Goal: Task Accomplishment & Management: Manage account settings

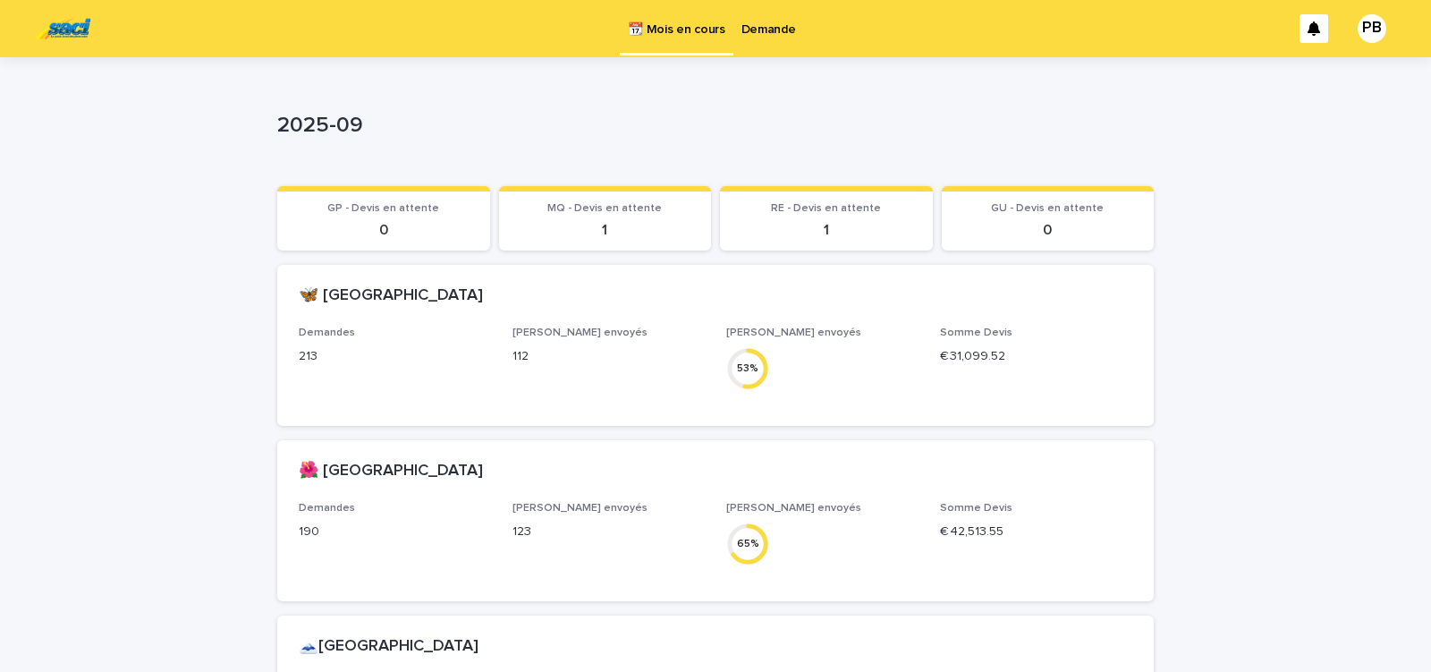
click at [839, 230] on p "1" at bounding box center [826, 230] width 191 height 17
click at [797, 231] on p "1" at bounding box center [826, 230] width 191 height 17
click at [759, 30] on p "Demande" at bounding box center [769, 19] width 55 height 38
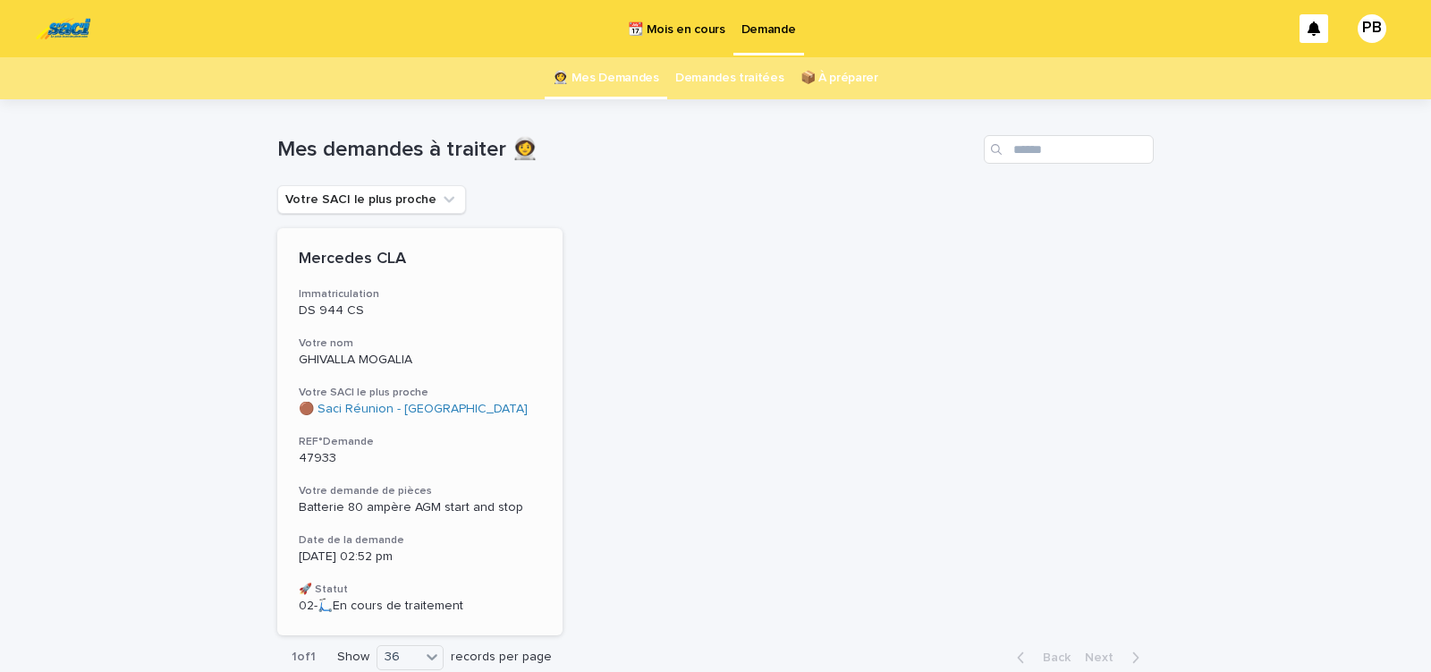
click at [533, 345] on h3 "Votre nom" at bounding box center [420, 343] width 242 height 14
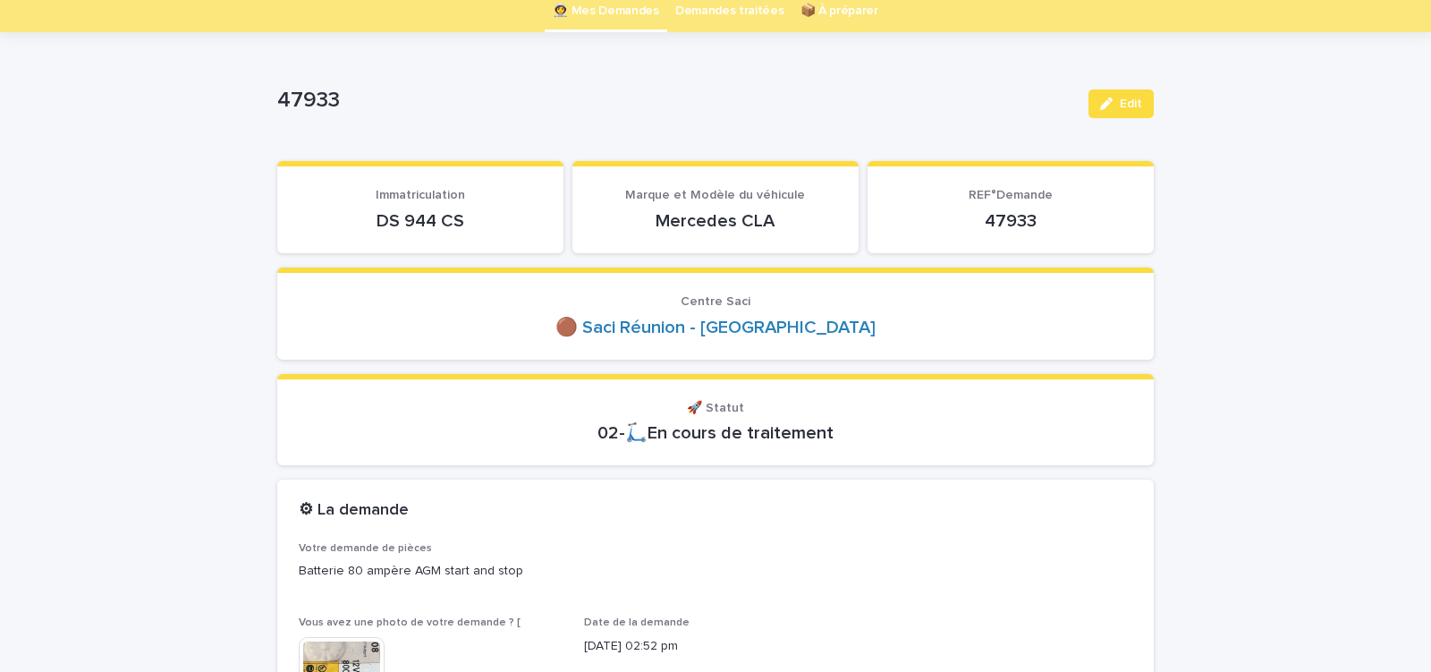
scroll to position [76, 0]
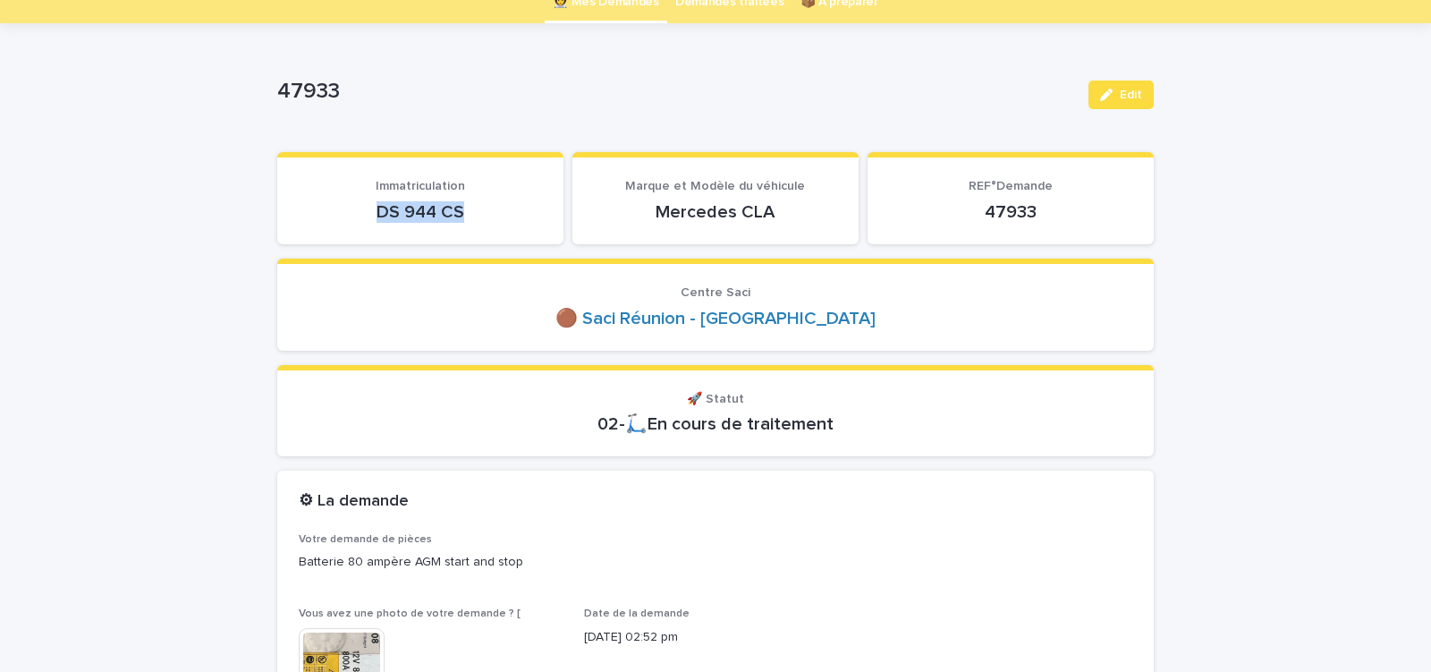
drag, startPoint x: 463, startPoint y: 213, endPoint x: 487, endPoint y: 212, distance: 23.3
click at [475, 213] on p "DS 944 CS" at bounding box center [420, 211] width 243 height 21
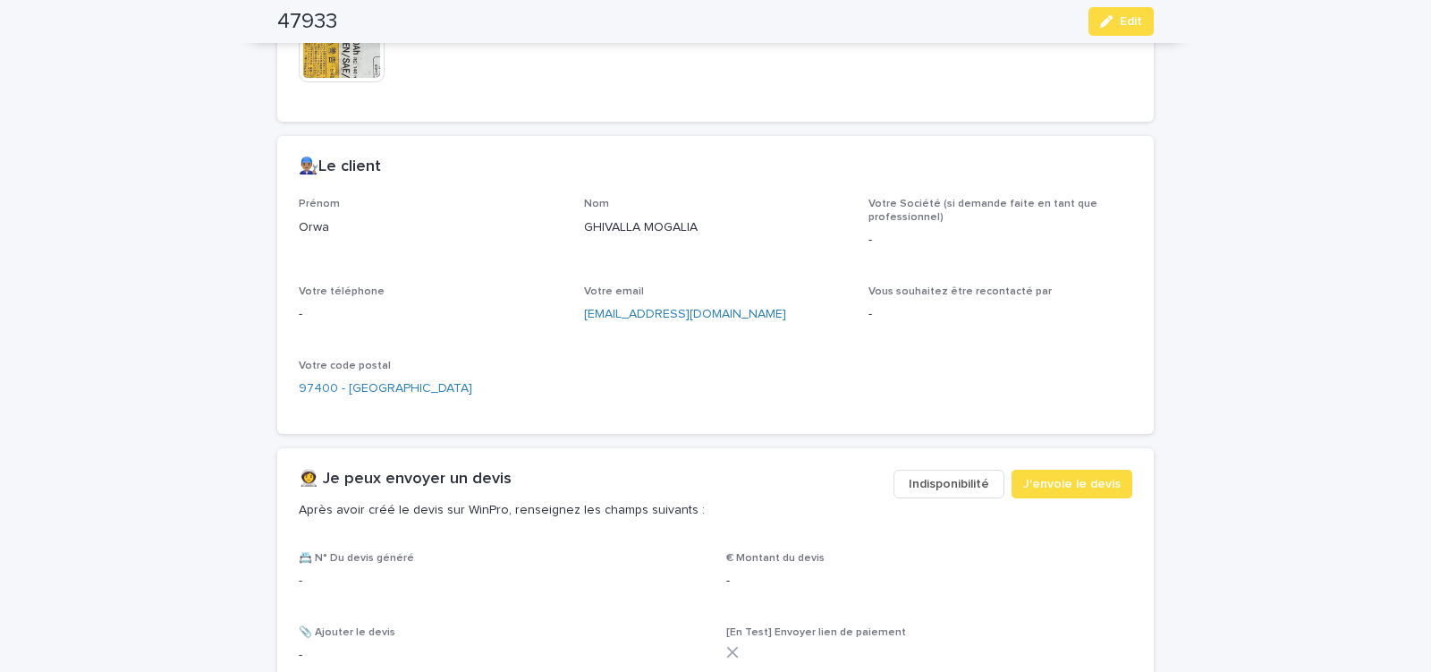
scroll to position [684, 0]
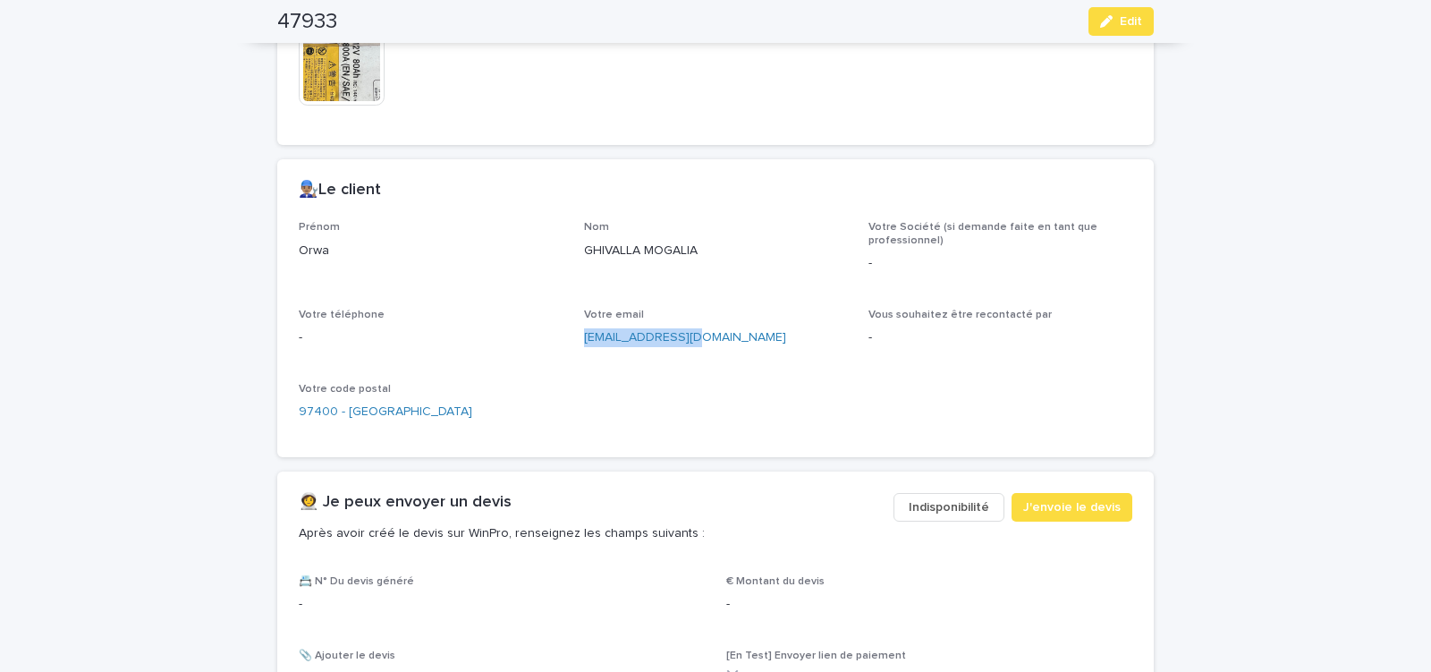
drag, startPoint x: 577, startPoint y: 340, endPoint x: 714, endPoint y: 357, distance: 137.9
click at [711, 358] on div "Prénom Orwa Nom GHIVALLA MOGALIA Votre Société (si demande faite en tant que pr…" at bounding box center [716, 328] width 834 height 215
copy link "[EMAIL_ADDRESS][DOMAIN_NAME]"
click at [1102, 17] on icon "button" at bounding box center [1106, 21] width 13 height 13
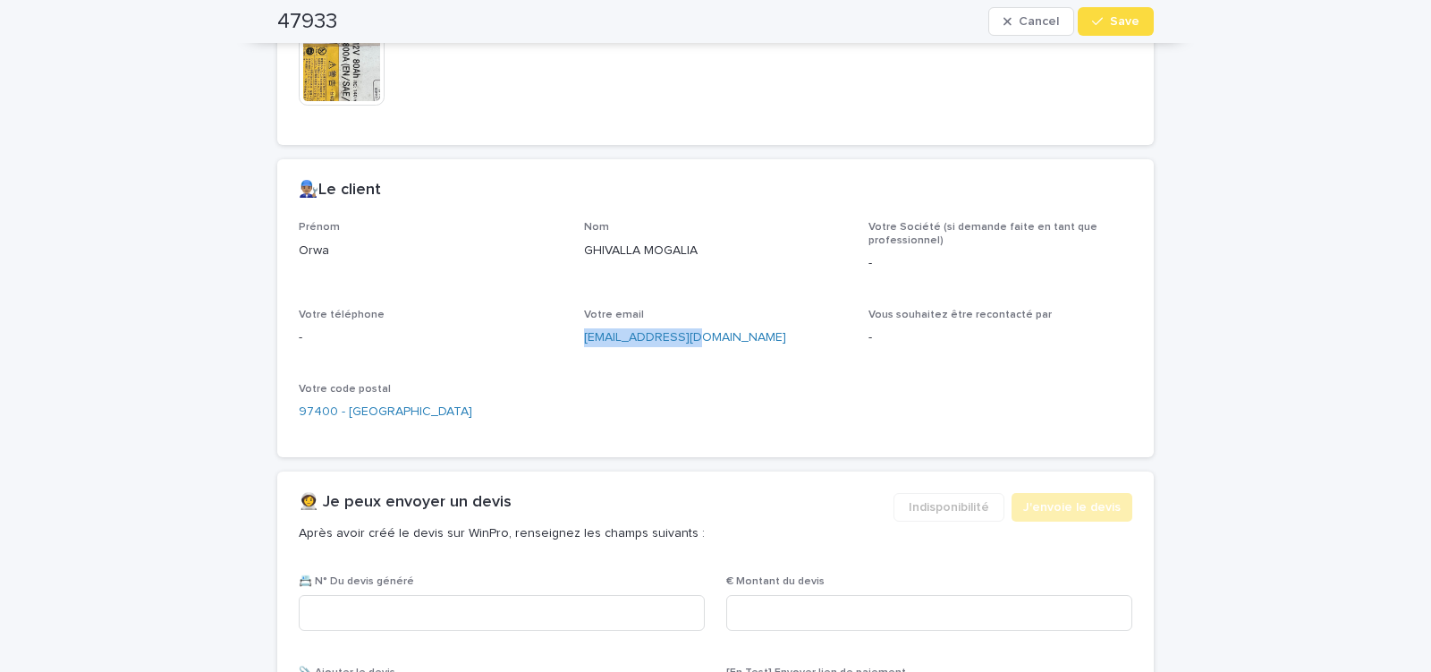
scroll to position [1118, 0]
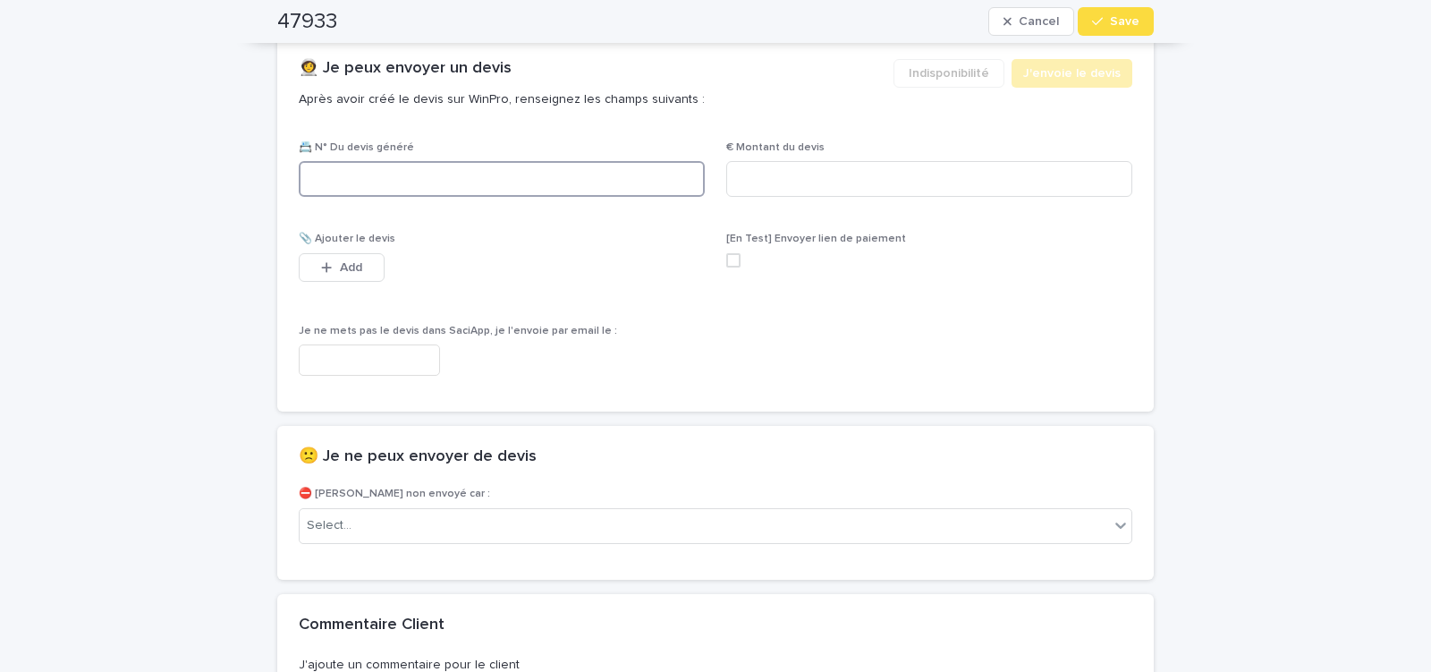
paste input "********"
type input "********"
drag, startPoint x: 783, startPoint y: 178, endPoint x: 535, endPoint y: 259, distance: 260.8
click at [783, 177] on input at bounding box center [929, 179] width 406 height 36
type input "******"
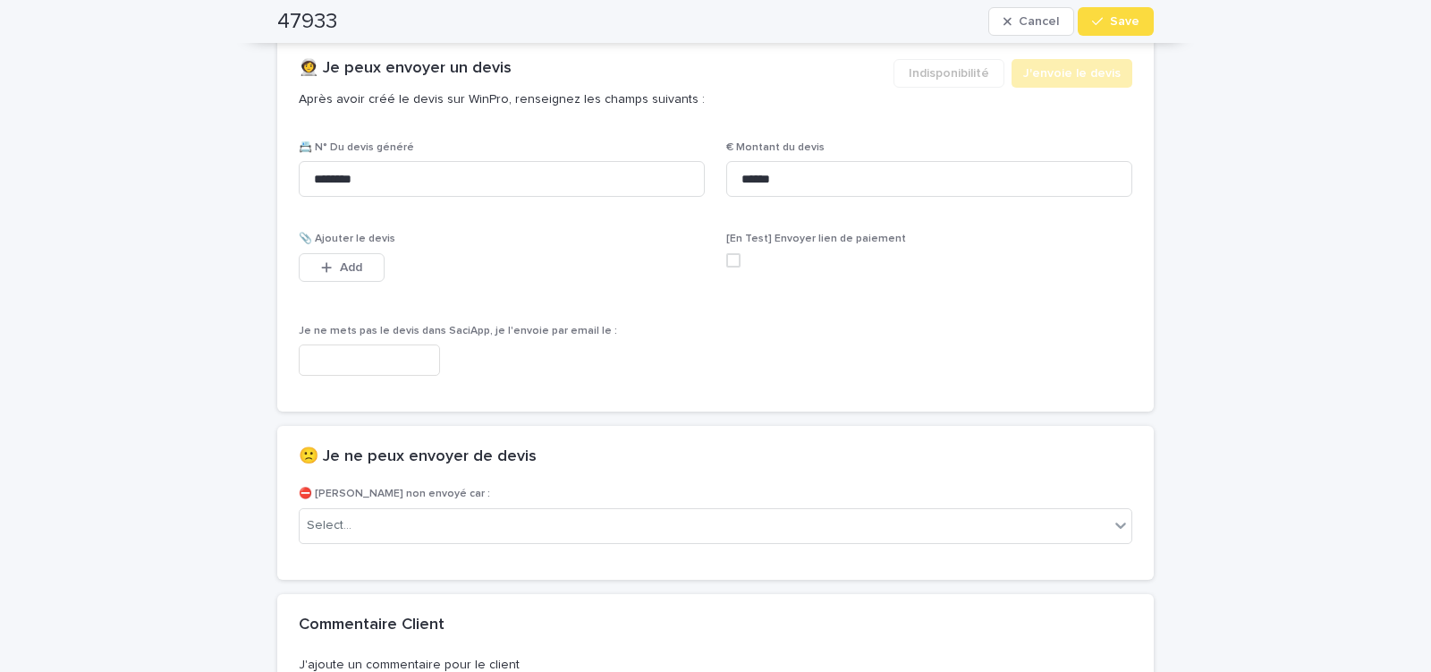
click at [373, 364] on input "text" at bounding box center [369, 359] width 141 height 31
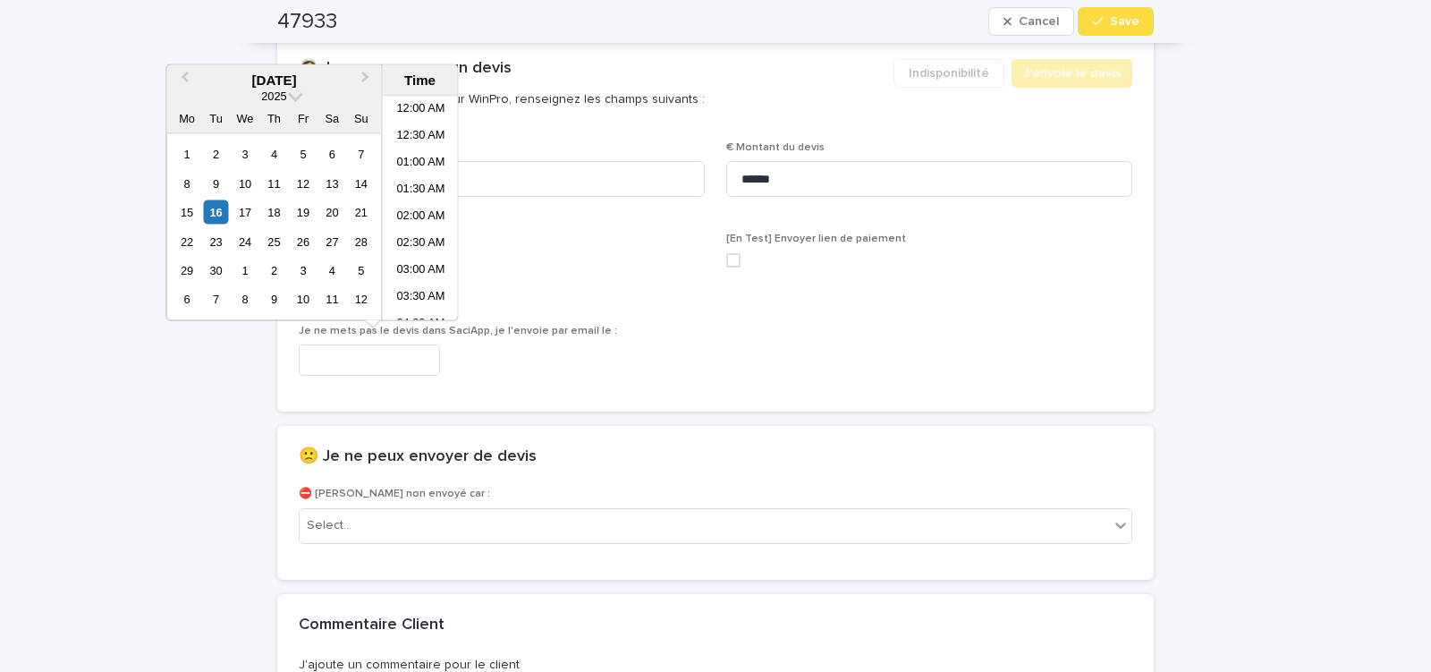
scroll to position [680, 0]
click at [428, 230] on li "03:00 PM" at bounding box center [421, 235] width 76 height 27
type input "**********"
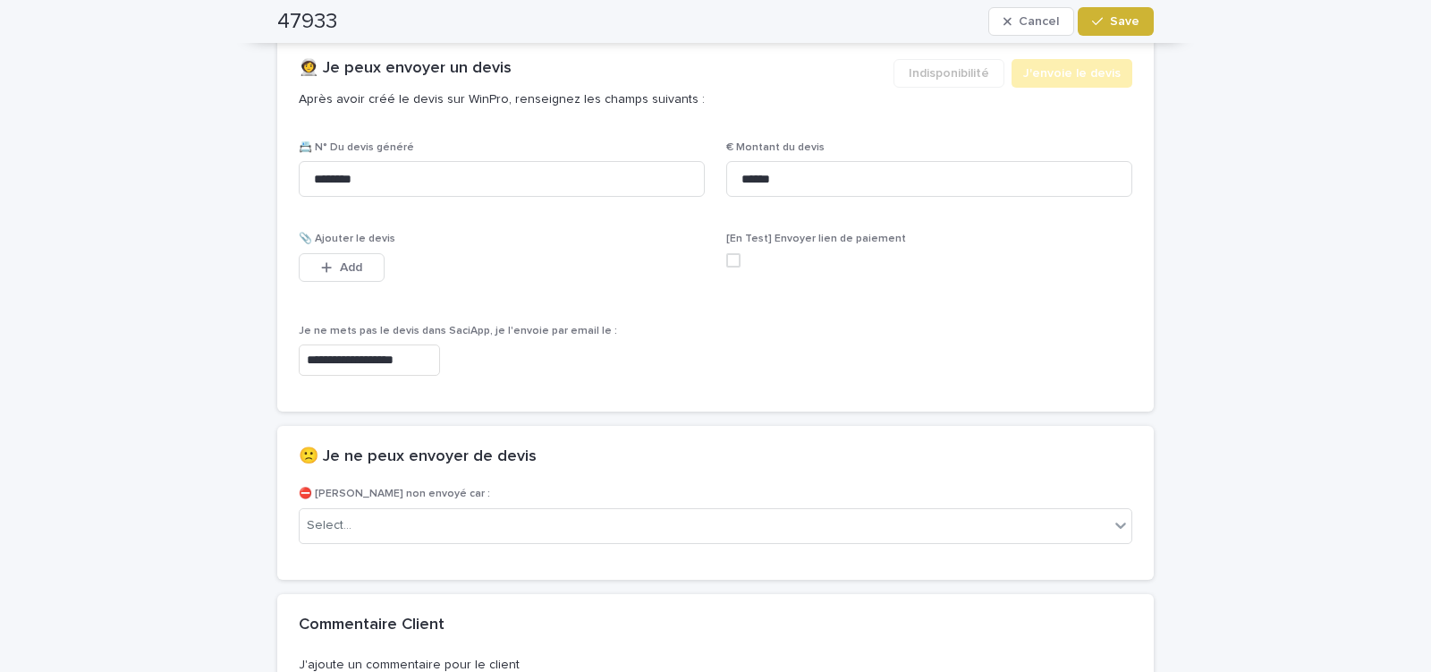
click at [1121, 19] on span "Save" at bounding box center [1125, 21] width 30 height 13
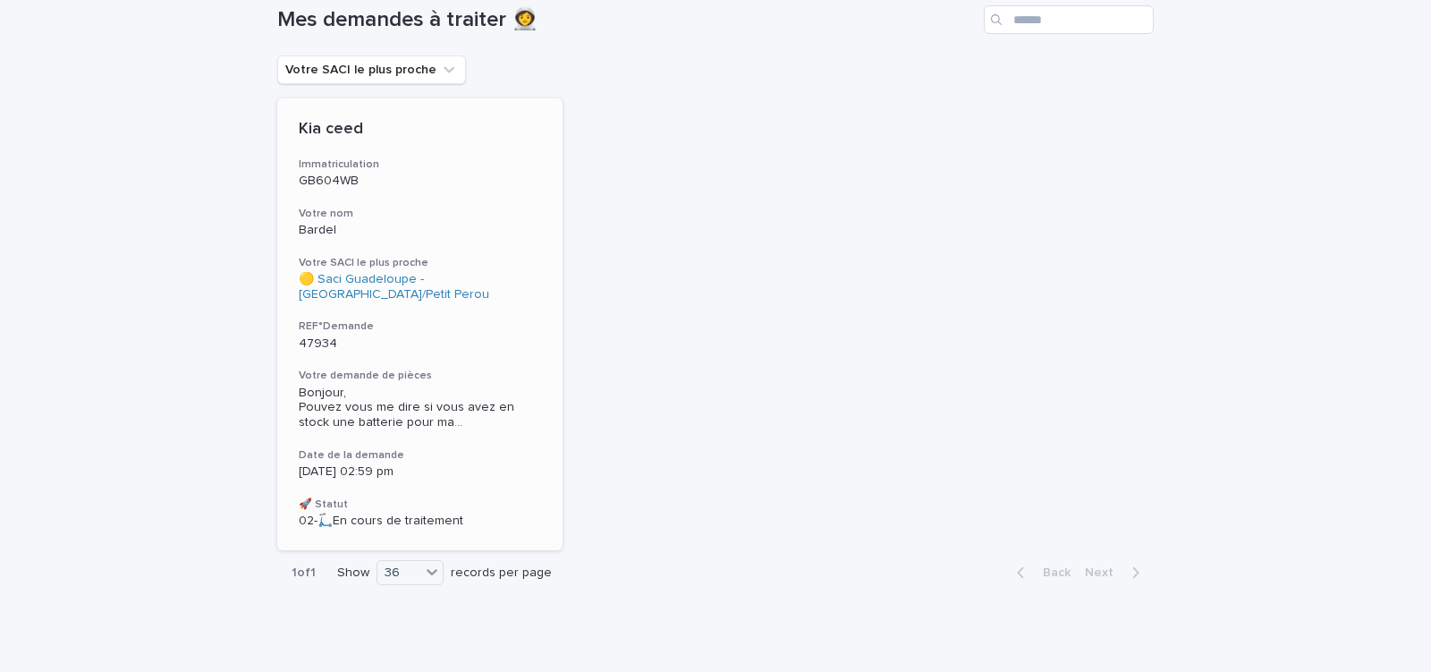
scroll to position [142, 0]
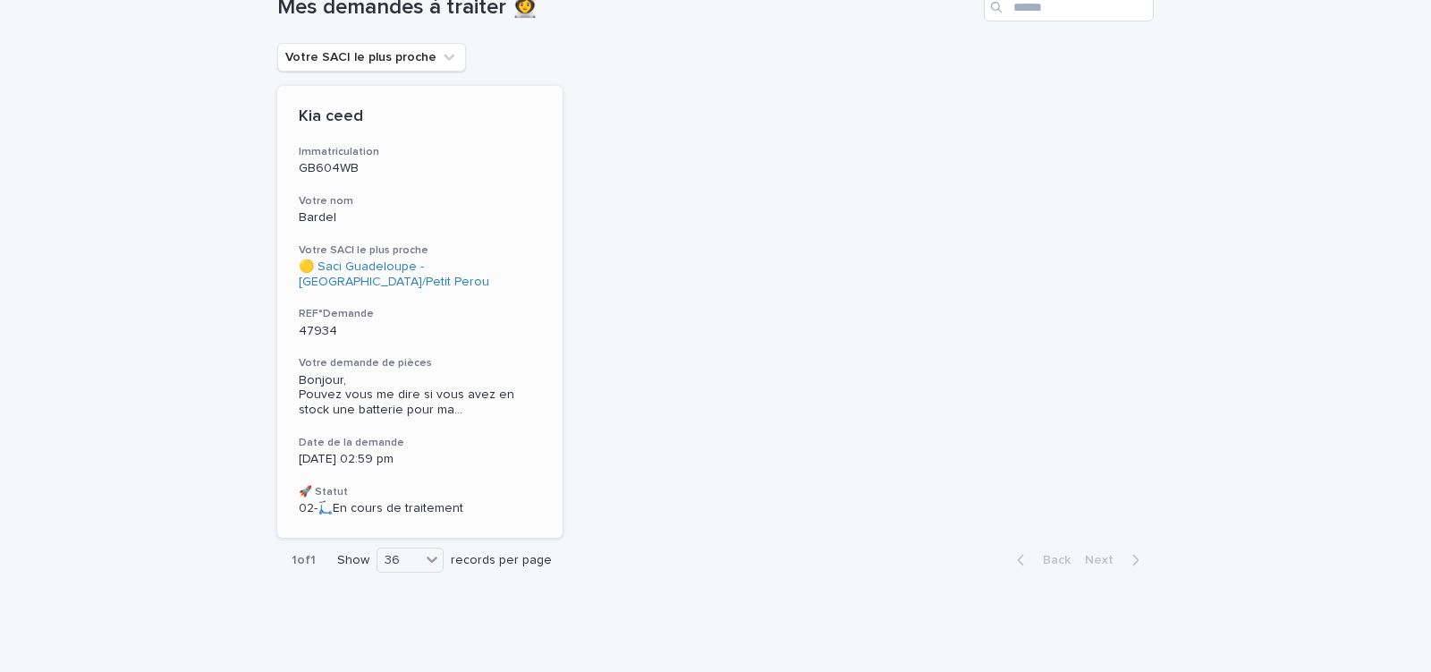
click at [513, 420] on div "Kia ceed Immatriculation GB604WB Votre nom Bardel Votre SACI le plus proche 🟡 S…" at bounding box center [419, 312] width 285 height 452
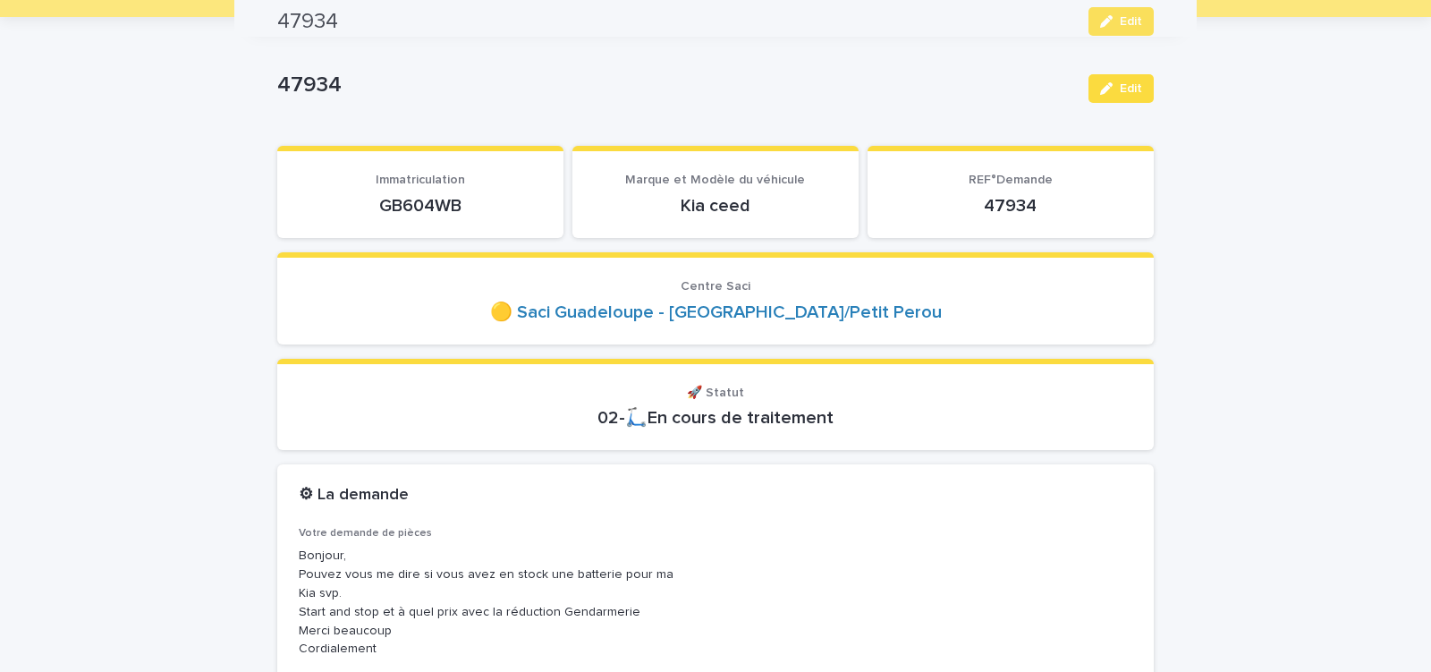
scroll to position [76, 0]
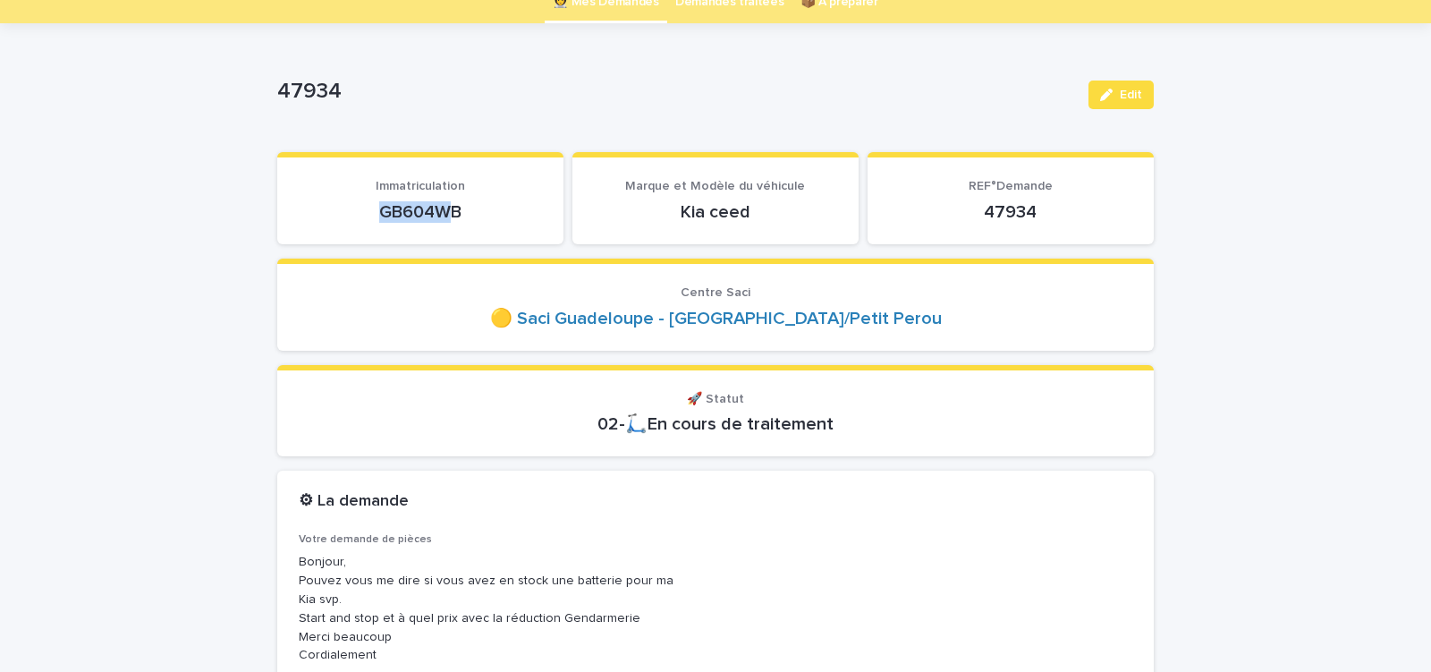
drag, startPoint x: 368, startPoint y: 217, endPoint x: 476, endPoint y: 222, distance: 108.3
click at [471, 222] on p "GB604WB" at bounding box center [420, 211] width 243 height 21
copy p "GB604WB"
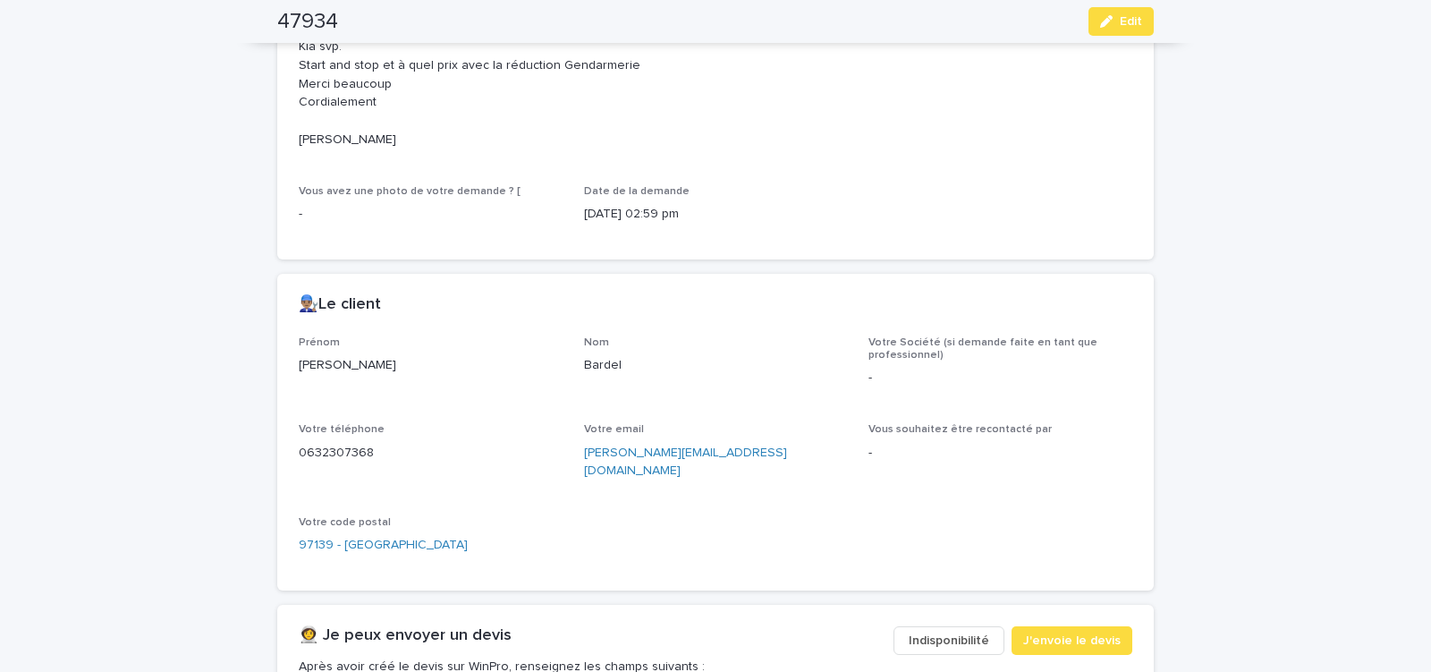
scroll to position [684, 0]
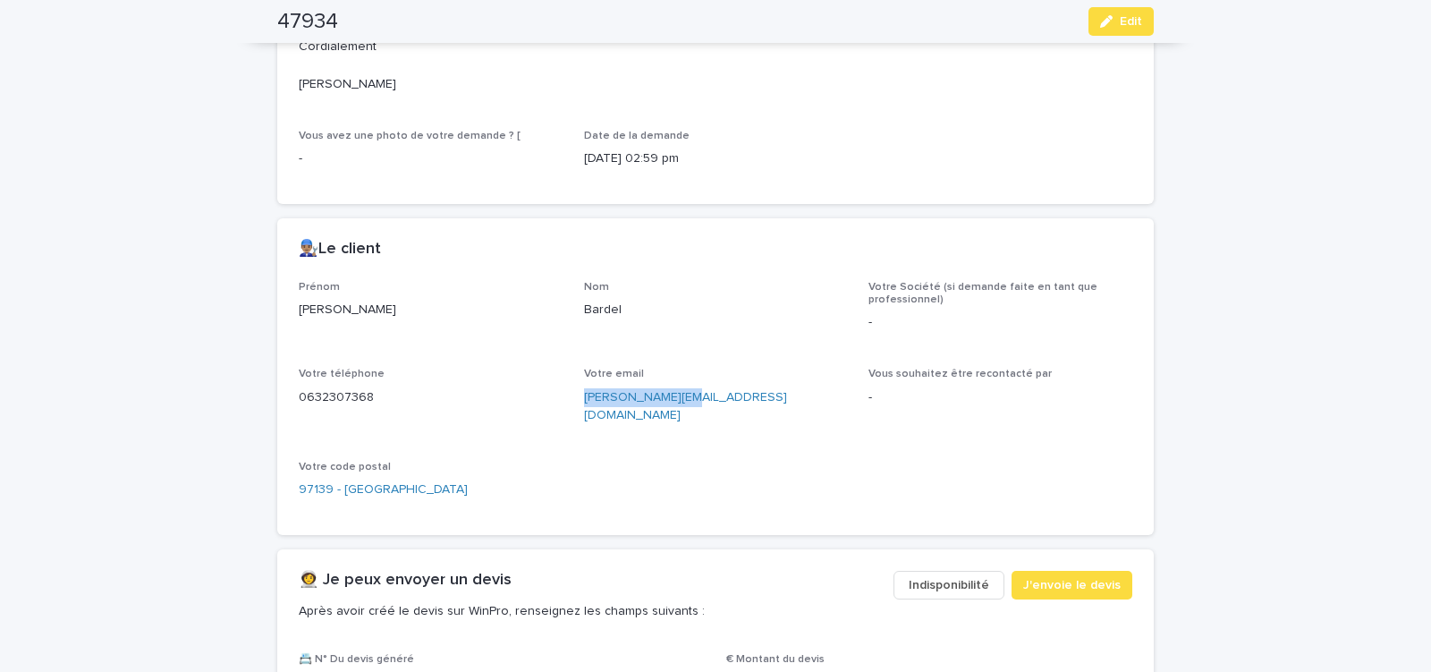
drag, startPoint x: 580, startPoint y: 411, endPoint x: 706, endPoint y: 410, distance: 126.1
click at [698, 411] on div "Votre email [PERSON_NAME][EMAIL_ADDRESS][DOMAIN_NAME]" at bounding box center [716, 404] width 264 height 72
copy link "[PERSON_NAME][EMAIL_ADDRESS][DOMAIN_NAME]"
click at [1063, 576] on span "J'envoie le devis" at bounding box center [1072, 585] width 98 height 18
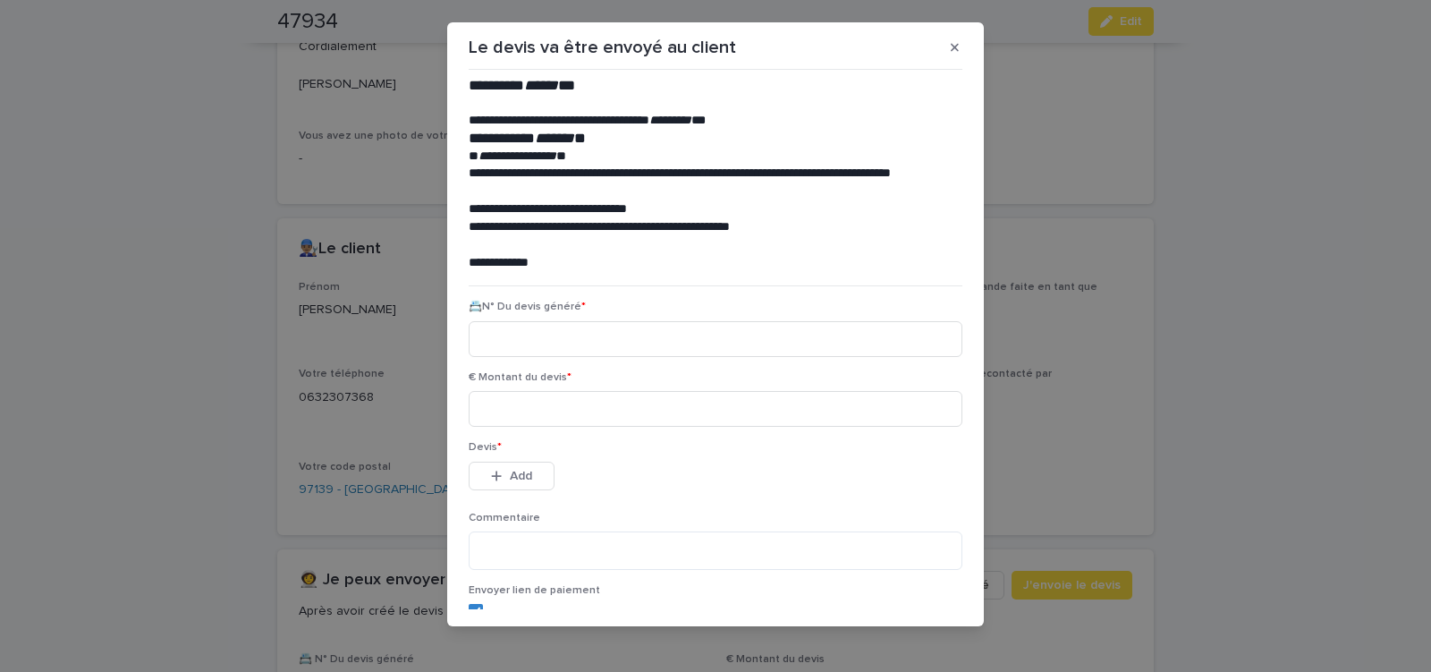
scroll to position [20, 0]
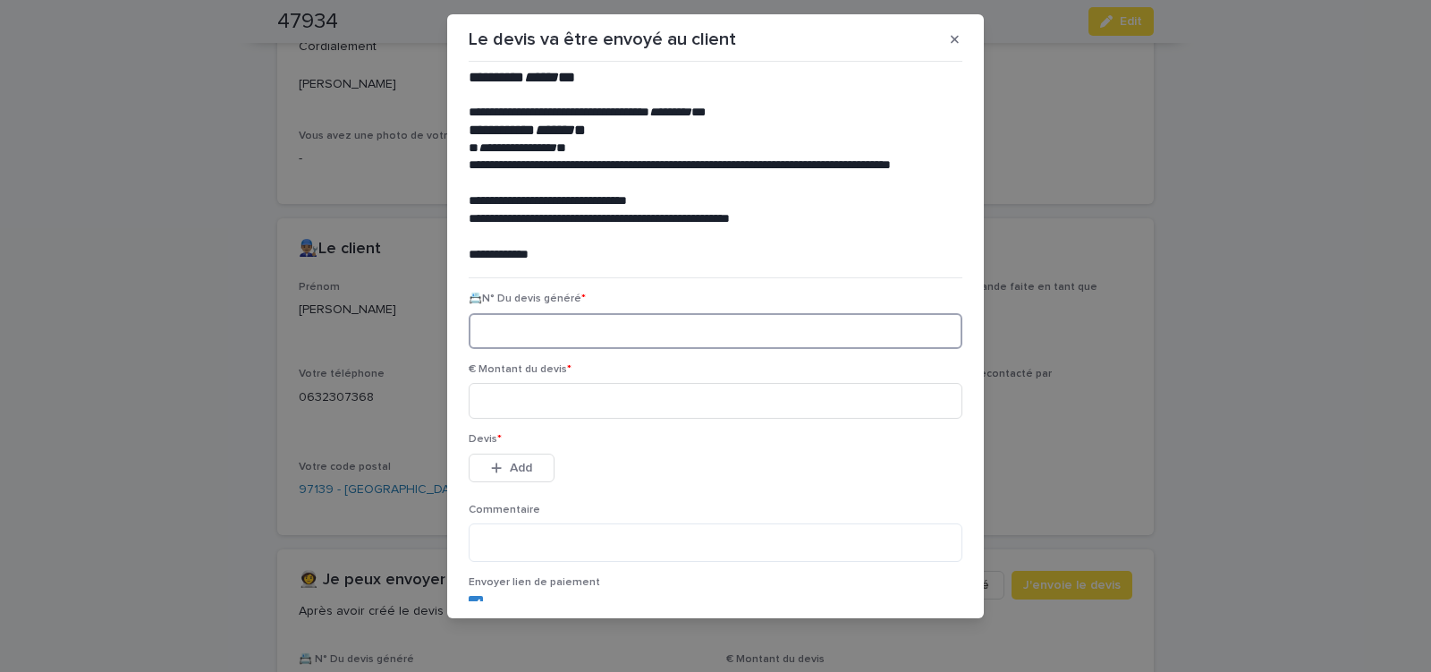
paste input "********"
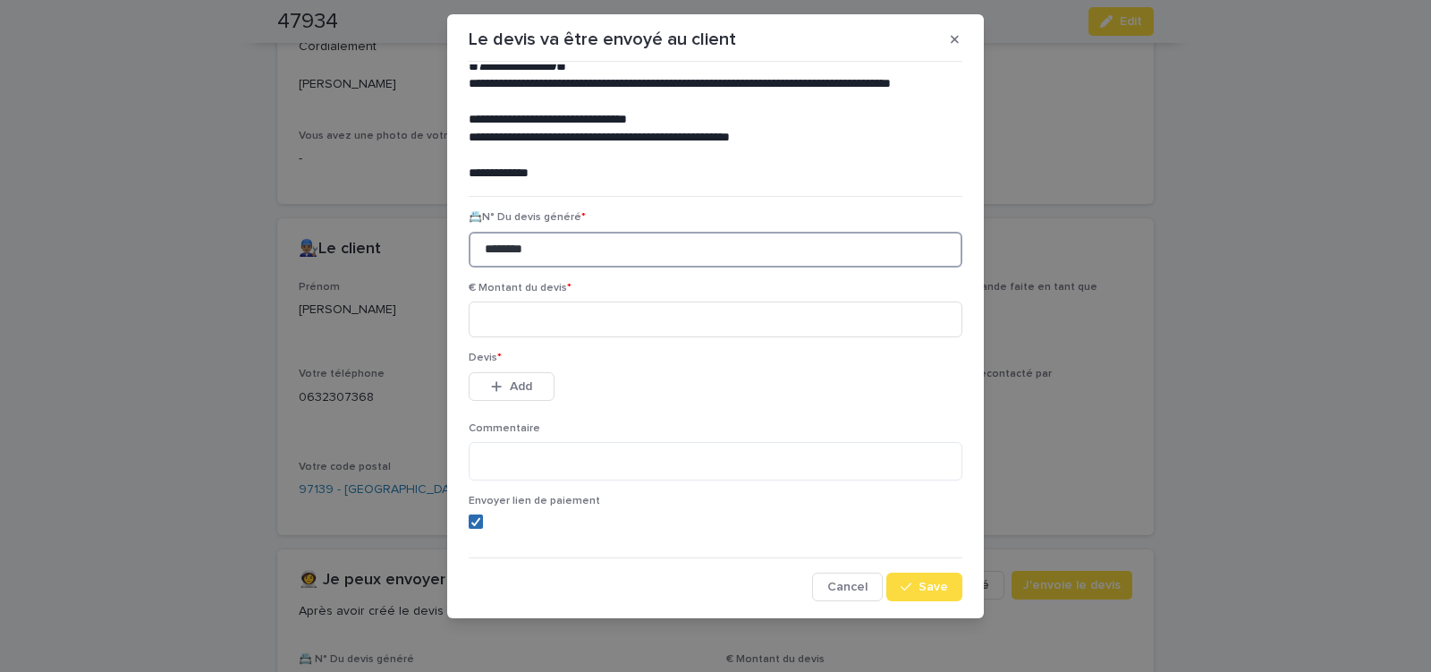
drag, startPoint x: 468, startPoint y: 523, endPoint x: 508, endPoint y: 411, distance: 119.7
click at [472, 522] on polyline at bounding box center [476, 521] width 8 height 7
type input "********"
click at [529, 320] on input at bounding box center [716, 319] width 494 height 36
type input "******"
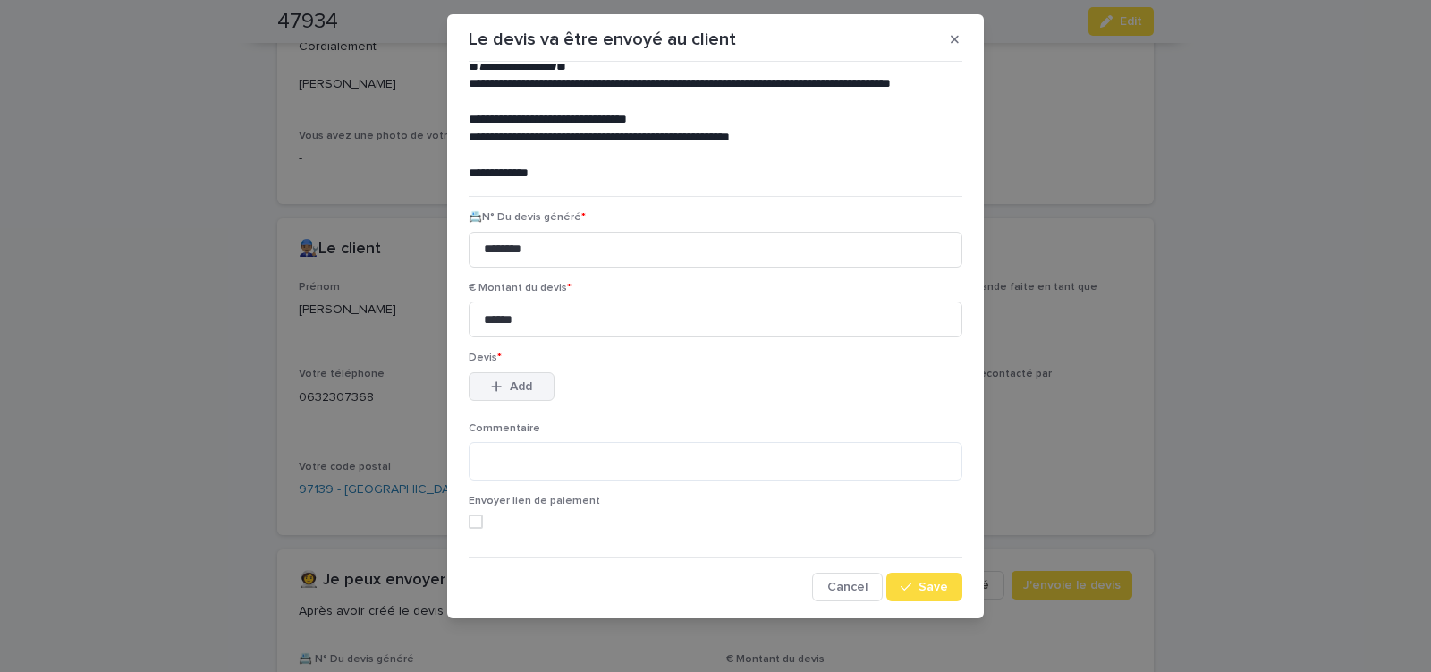
click at [517, 390] on span "Add" at bounding box center [521, 386] width 22 height 13
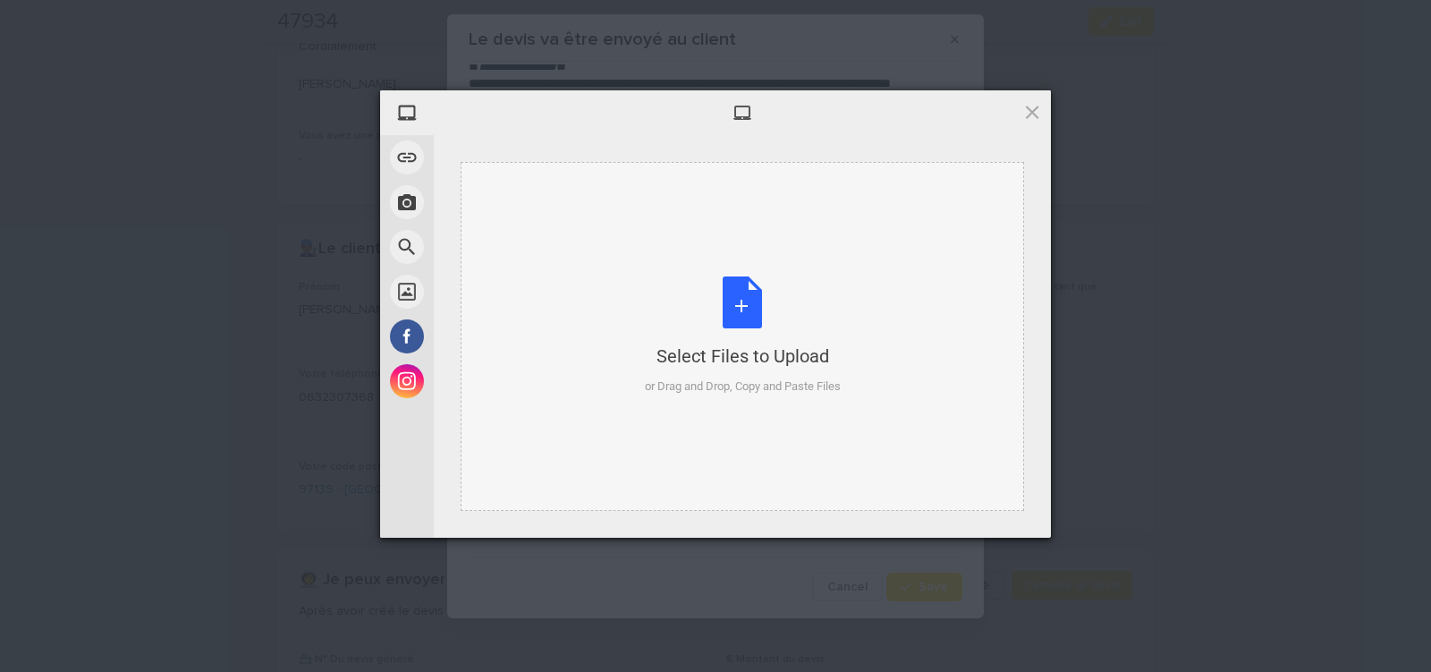
click at [735, 285] on div "Select Files to Upload or Drag and Drop, Copy and Paste Files" at bounding box center [743, 335] width 196 height 119
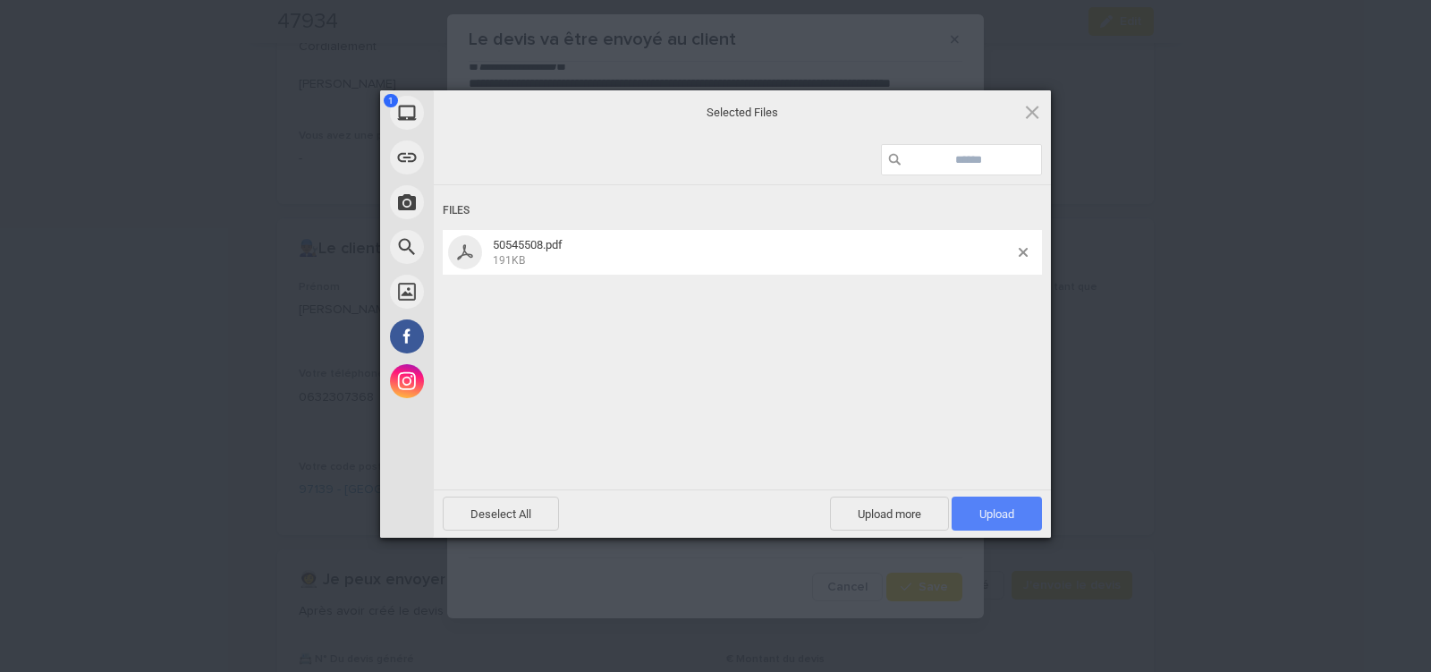
click at [1013, 509] on span "Upload 1" at bounding box center [996, 513] width 35 height 13
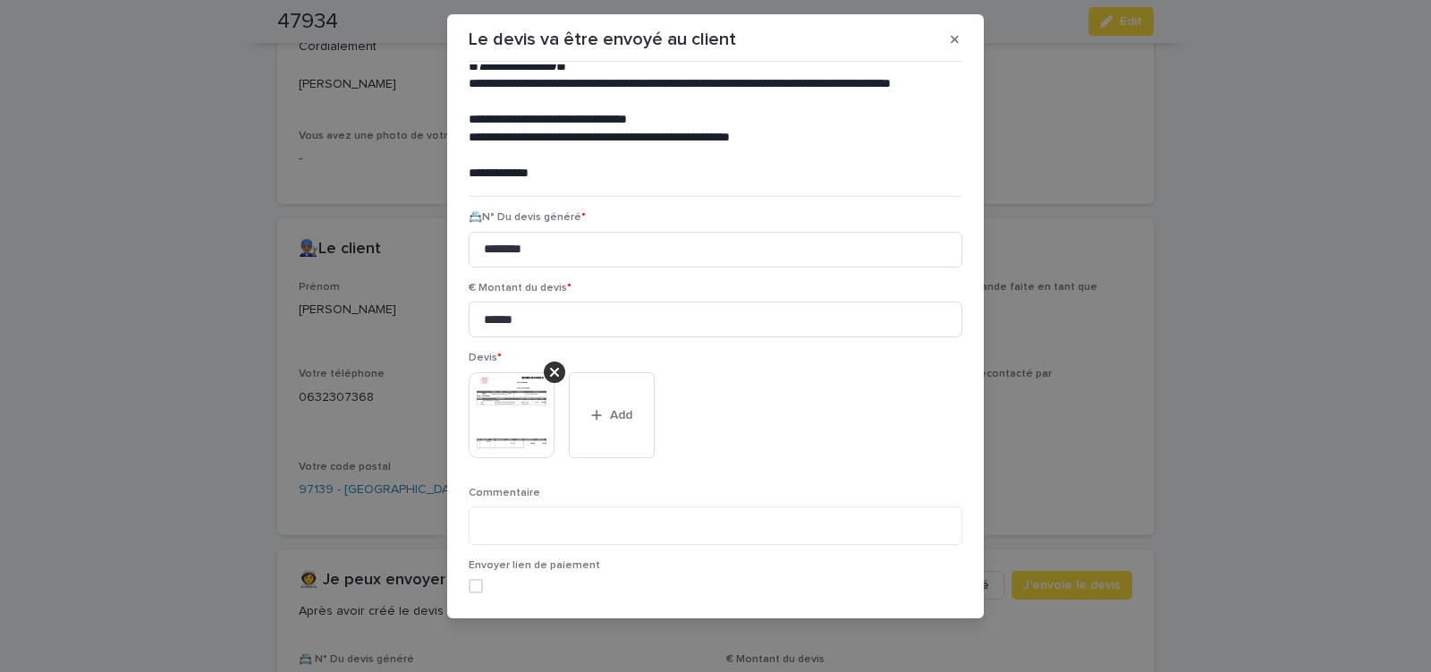
scroll to position [146, 0]
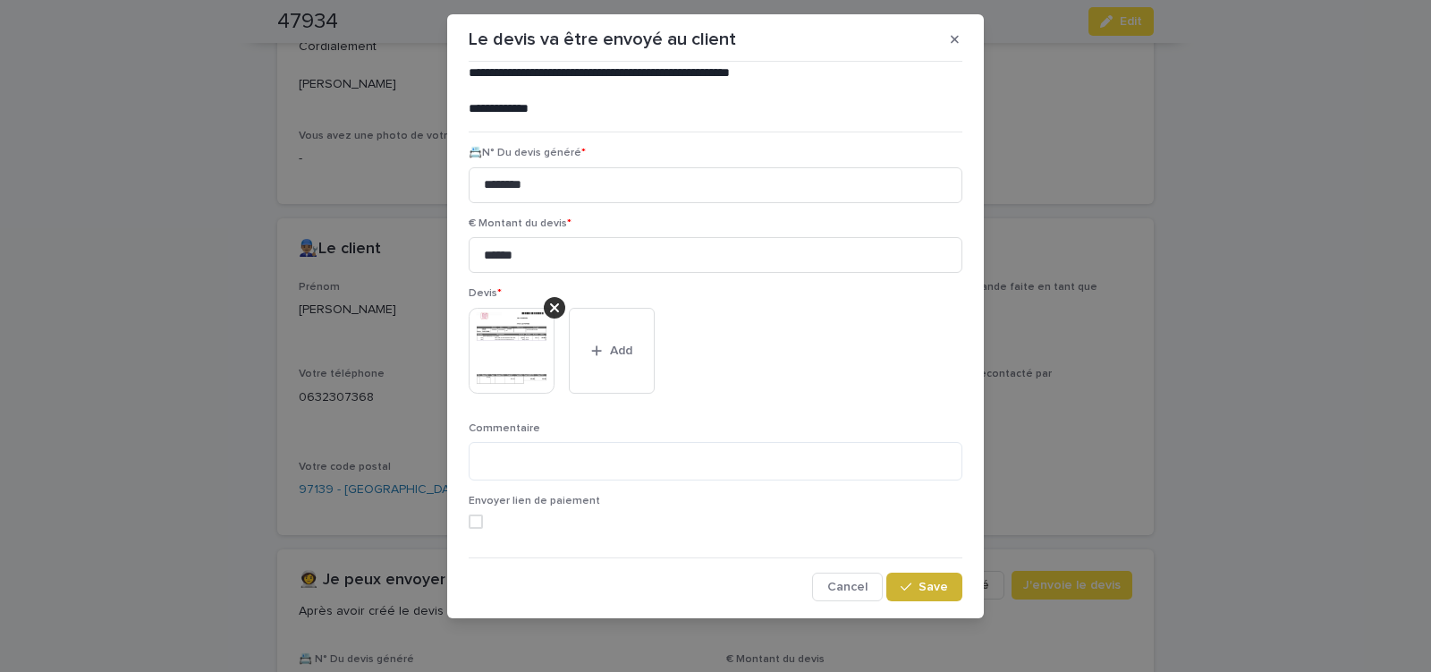
click at [935, 589] on span "Save" at bounding box center [934, 587] width 30 height 13
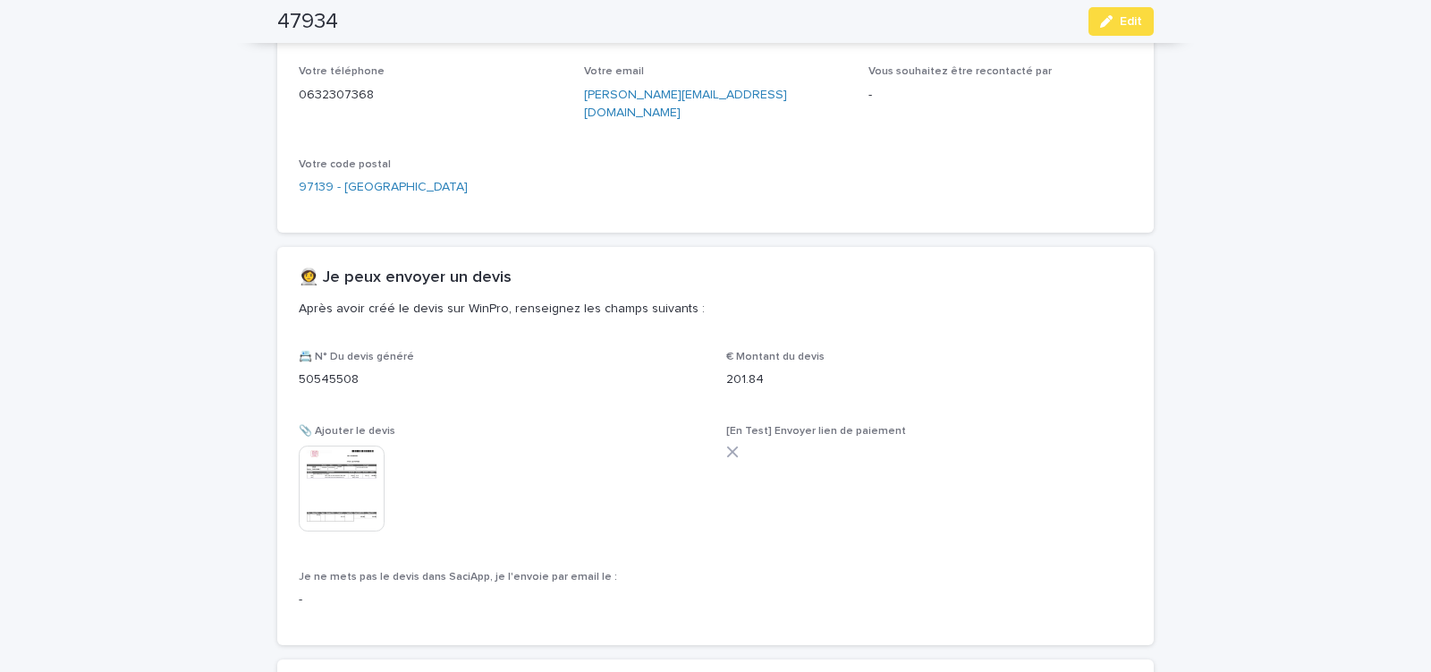
scroll to position [1011, 0]
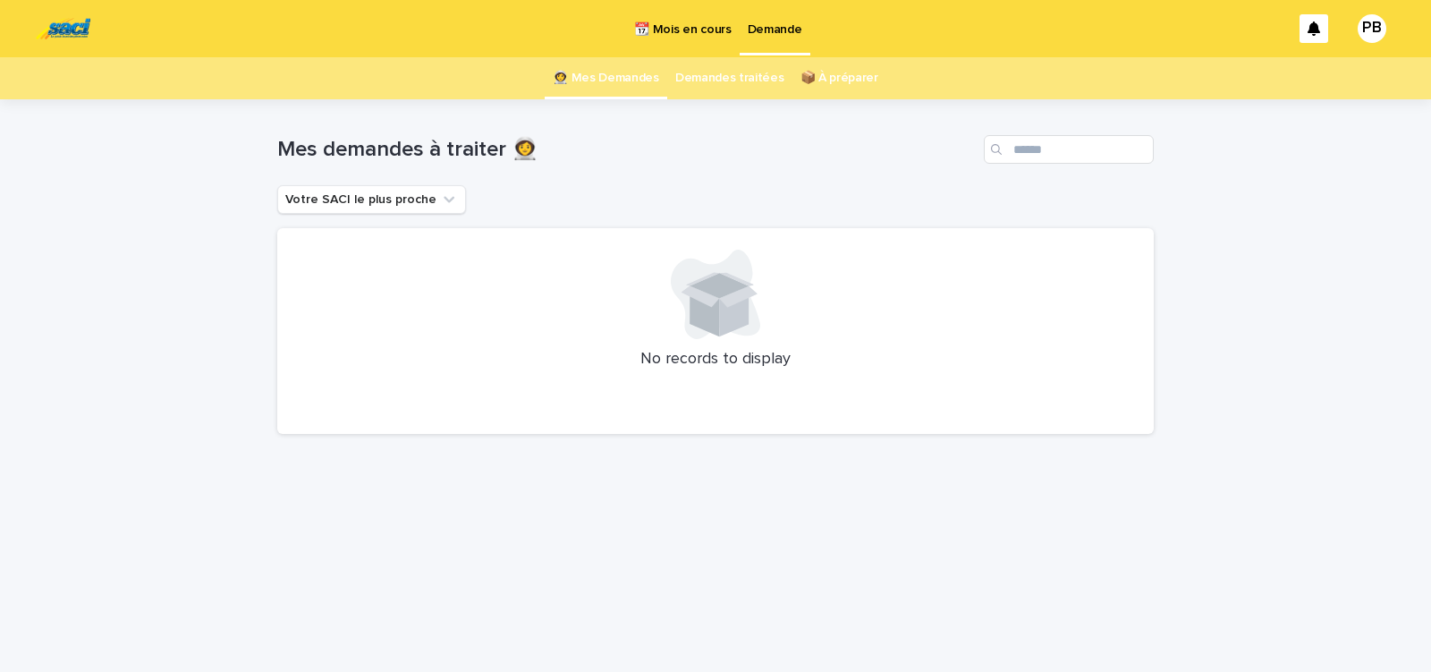
click at [685, 31] on p "📆 Mois en cours" at bounding box center [682, 19] width 97 height 38
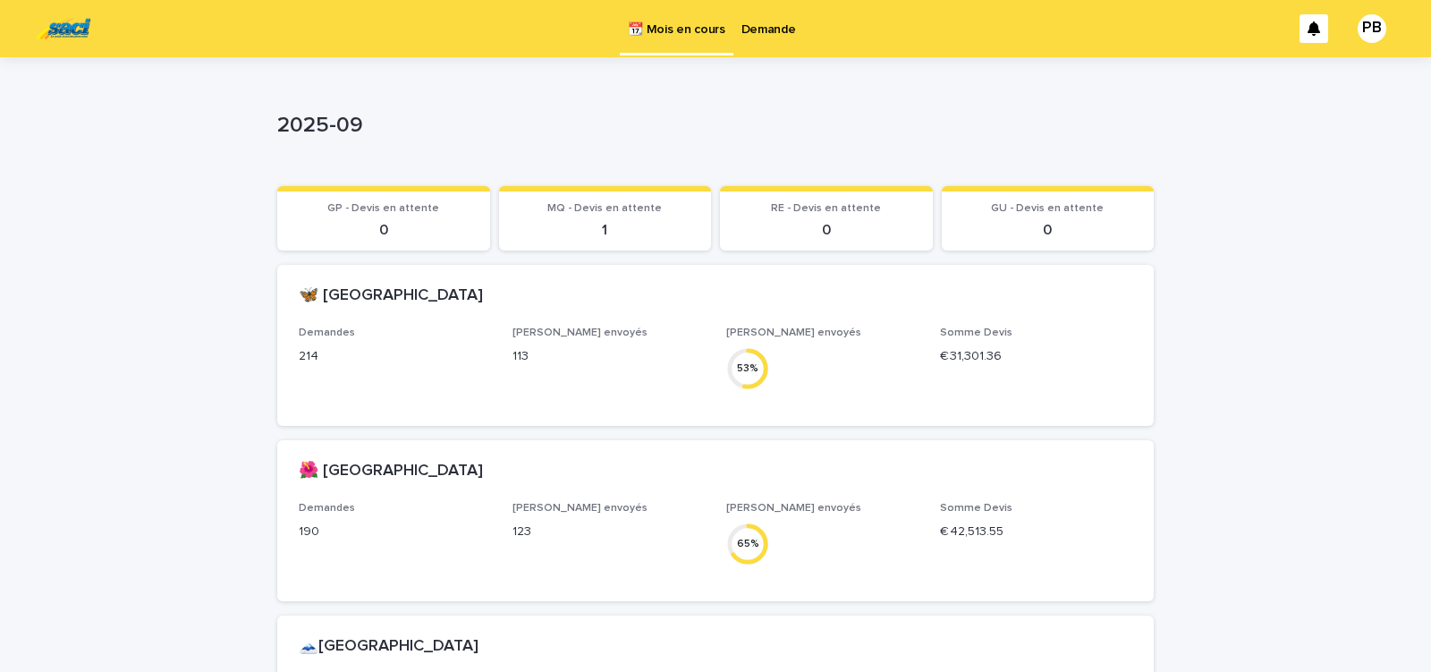
click at [762, 25] on p "Demande" at bounding box center [769, 19] width 55 height 38
